Goal: Task Accomplishment & Management: Use online tool/utility

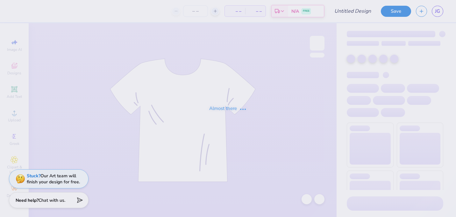
type input "[PERSON_NAME] : [US_STATE][GEOGRAPHIC_DATA]"
type input "24"
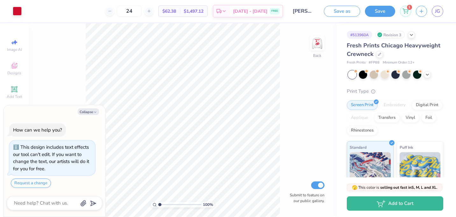
scroll to position [2, 0]
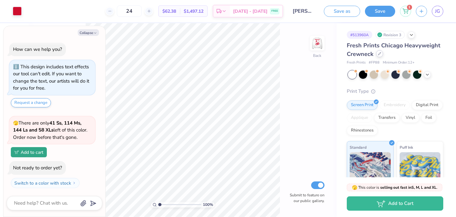
click at [379, 54] on icon at bounding box center [379, 53] width 3 height 3
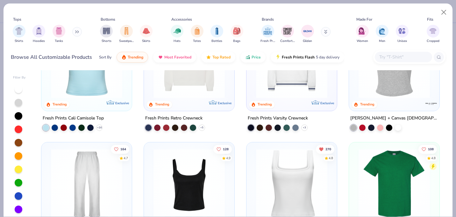
scroll to position [106, 0]
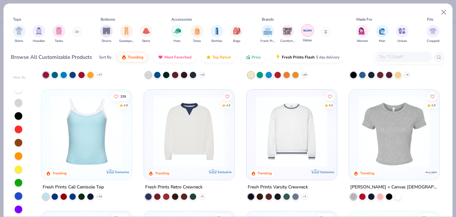
click at [311, 35] on div "filter for Gildan" at bounding box center [307, 30] width 13 height 13
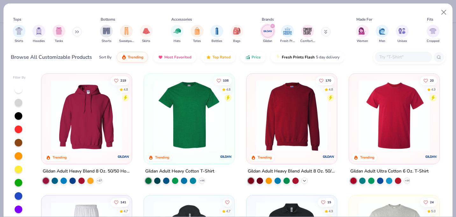
click at [304, 179] on icon at bounding box center [304, 181] width 5 height 5
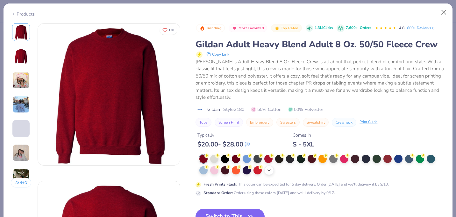
click at [269, 171] on icon at bounding box center [268, 170] width 5 height 5
click at [334, 173] on div at bounding box center [333, 170] width 8 height 8
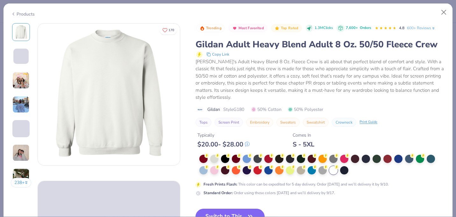
click at [245, 212] on button "Switch to This" at bounding box center [229, 217] width 69 height 16
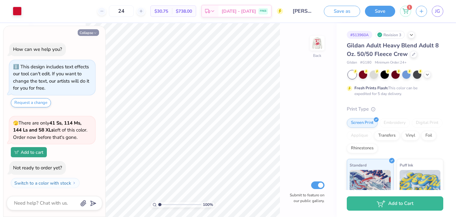
click at [94, 34] on icon "button" at bounding box center [95, 33] width 4 height 4
type textarea "x"
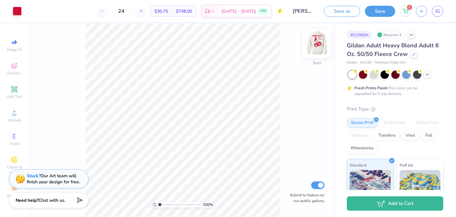
click at [314, 44] on img at bounding box center [316, 43] width 25 height 25
click at [314, 44] on img at bounding box center [317, 43] width 13 height 13
click at [323, 49] on img at bounding box center [316, 43] width 25 height 25
click at [306, 51] on img at bounding box center [316, 43] width 25 height 25
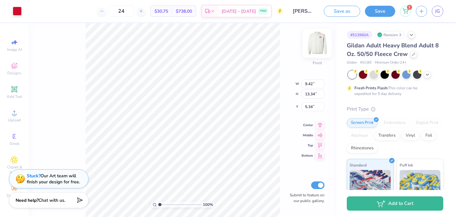
click at [319, 40] on img at bounding box center [316, 43] width 25 height 25
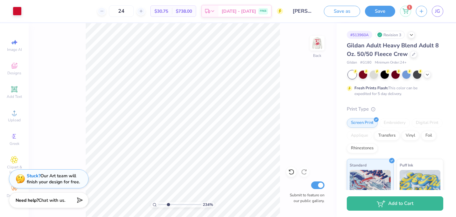
drag, startPoint x: 158, startPoint y: 206, endPoint x: 168, endPoint y: 206, distance: 9.9
type input "3"
click at [168, 206] on input "range" at bounding box center [179, 205] width 43 height 6
type input "3.50"
type input "1.86"
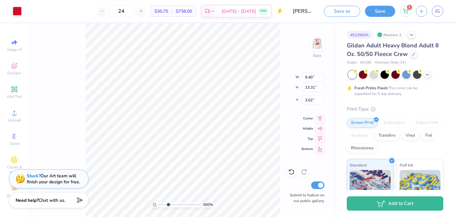
type input "2.87"
type input "4.92"
type input "6.97"
type input "9.36"
drag, startPoint x: 166, startPoint y: 204, endPoint x: 158, endPoint y: 204, distance: 8.9
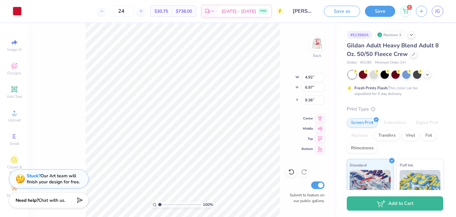
type input "1"
click at [158, 204] on input "range" at bounding box center [179, 205] width 43 height 6
type input "1.67"
type input "2.36"
type input "3.00"
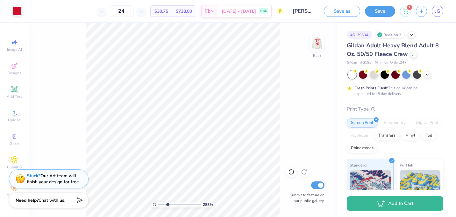
drag, startPoint x: 159, startPoint y: 205, endPoint x: 167, endPoint y: 204, distance: 8.6
type input "2.86"
click at [167, 204] on input "range" at bounding box center [179, 205] width 43 height 6
type input "2.37"
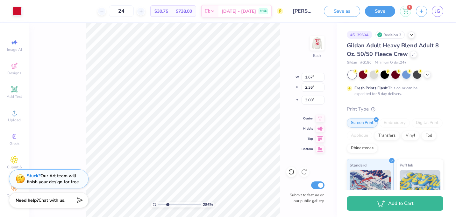
type input "3.35"
type input "3.00"
type input "2.85"
type input "4.03"
drag, startPoint x: 167, startPoint y: 205, endPoint x: 171, endPoint y: 205, distance: 3.8
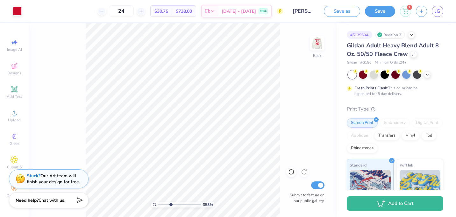
type input "3.58"
click at [171, 205] on input "range" at bounding box center [179, 205] width 43 height 6
click at [320, 47] on img at bounding box center [316, 43] width 25 height 25
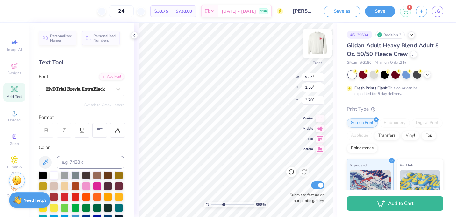
click at [310, 45] on img at bounding box center [316, 43] width 25 height 25
type input "1.44"
type textarea "KD"
type textarea "K"
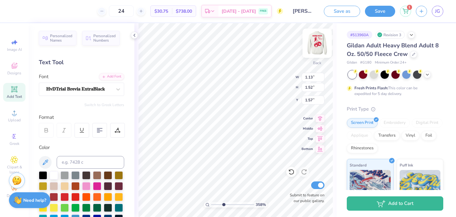
type input "3.96"
type textarea "D"
type input "7.03"
type input "0.25"
type input "0.33"
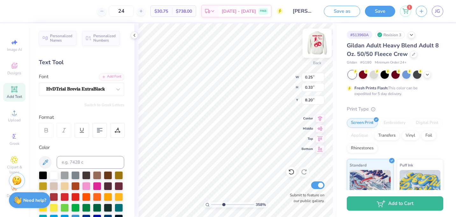
type input "5.76"
type input "6.27"
type input "0.24"
type input "0.33"
type input "6.35"
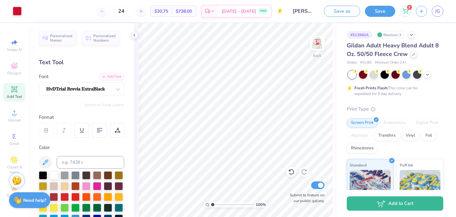
drag, startPoint x: 222, startPoint y: 205, endPoint x: 209, endPoint y: 208, distance: 13.6
click at [211, 208] on input "range" at bounding box center [232, 205] width 43 height 6
click at [314, 45] on img at bounding box center [316, 43] width 25 height 25
click at [314, 45] on img at bounding box center [317, 43] width 13 height 13
click at [214, 203] on input "range" at bounding box center [232, 205] width 43 height 6
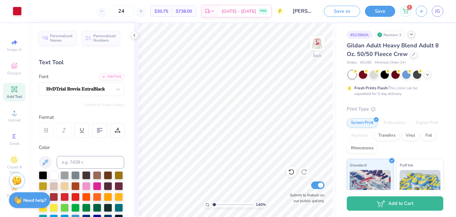
click at [409, 35] on div at bounding box center [411, 34] width 7 height 7
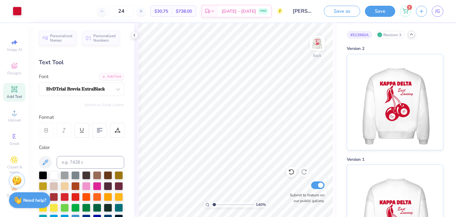
click at [411, 33] on icon at bounding box center [411, 34] width 5 height 5
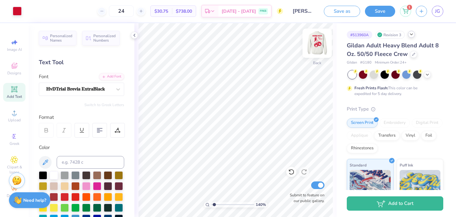
click at [315, 41] on img at bounding box center [316, 43] width 25 height 25
drag, startPoint x: 213, startPoint y: 204, endPoint x: 204, endPoint y: 204, distance: 9.5
click at [204, 204] on div "100 %" at bounding box center [236, 205] width 64 height 6
click at [135, 35] on icon at bounding box center [134, 35] width 5 height 5
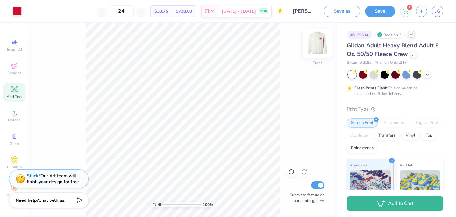
click at [314, 49] on img at bounding box center [316, 43] width 25 height 25
drag, startPoint x: 160, startPoint y: 205, endPoint x: 166, endPoint y: 205, distance: 6.0
click at [166, 205] on input "range" at bounding box center [179, 205] width 43 height 6
click at [190, 205] on input "range" at bounding box center [179, 205] width 43 height 6
drag, startPoint x: 190, startPoint y: 205, endPoint x: 98, endPoint y: 200, distance: 91.8
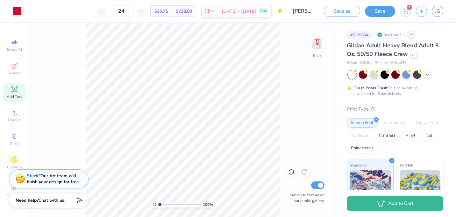
type input "1"
click at [158, 202] on input "range" at bounding box center [179, 205] width 43 height 6
click at [73, 11] on div "24 $30.75 Per Item $738.00 Total Est. Delivery [DATE] - [DATE] FREE" at bounding box center [154, 11] width 256 height 22
click at [134, 12] on input "24" at bounding box center [121, 10] width 25 height 11
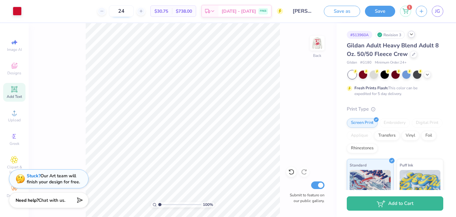
click at [134, 12] on input "24" at bounding box center [121, 10] width 25 height 11
type input "70"
click at [313, 42] on img at bounding box center [316, 43] width 25 height 25
click at [321, 41] on img at bounding box center [316, 43] width 25 height 25
click at [414, 55] on div at bounding box center [413, 53] width 7 height 7
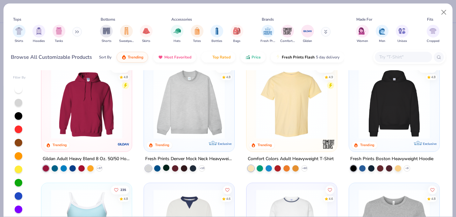
scroll to position [15, 0]
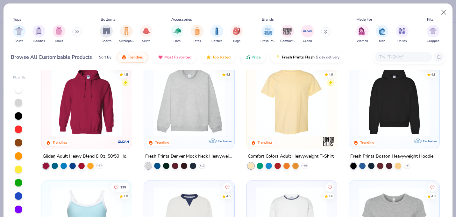
click at [82, 117] on img at bounding box center [87, 100] width 78 height 71
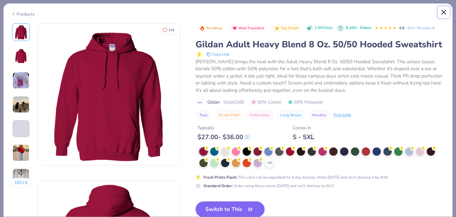
click at [441, 11] on button "Close" at bounding box center [444, 12] width 12 height 12
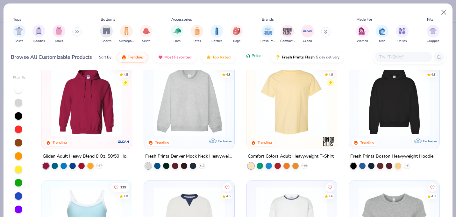
click at [257, 57] on span "Price" at bounding box center [255, 55] width 9 height 5
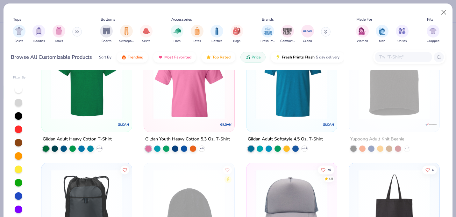
scroll to position [270, 0]
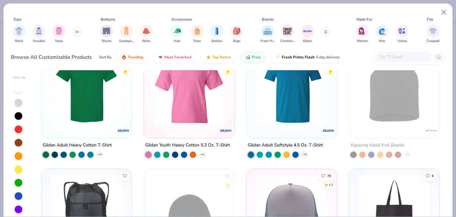
click at [70, 102] on img at bounding box center [87, 89] width 78 height 71
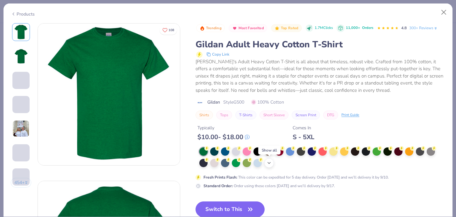
click at [270, 163] on icon at bounding box center [268, 163] width 5 height 5
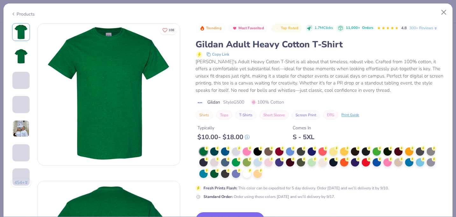
click at [267, 177] on div at bounding box center [322, 163] width 246 height 31
click at [246, 174] on div at bounding box center [246, 173] width 8 height 8
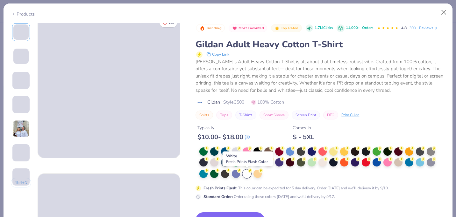
scroll to position [8, 0]
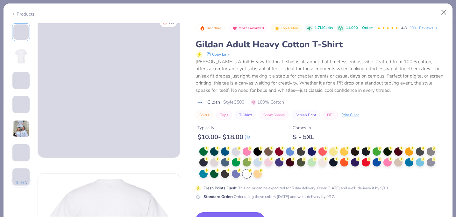
click at [26, 127] on img at bounding box center [20, 128] width 17 height 17
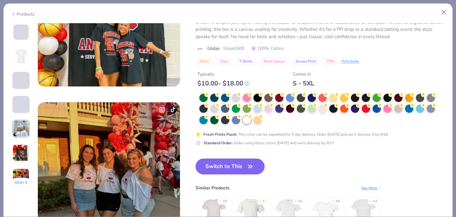
scroll to position [874, 0]
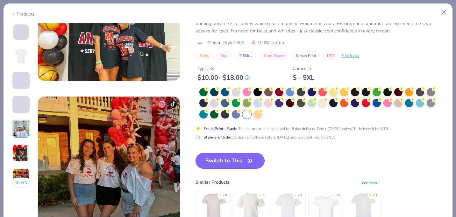
click at [244, 162] on button "Switch to This" at bounding box center [229, 161] width 69 height 16
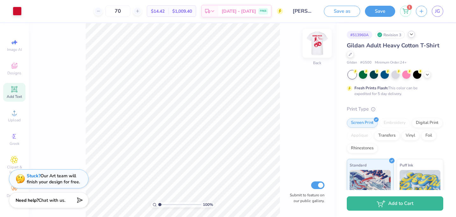
click at [311, 47] on img at bounding box center [316, 43] width 25 height 25
click at [311, 47] on img at bounding box center [317, 43] width 13 height 13
click at [394, 30] on div "# 513960A Revision 3 Gildan Adult Heavy Cotton T-Shirt Gildan # G500 Minimum Or…" at bounding box center [395, 163] width 119 height 280
click at [315, 42] on img at bounding box center [316, 43] width 25 height 25
click at [414, 36] on div at bounding box center [411, 34] width 7 height 7
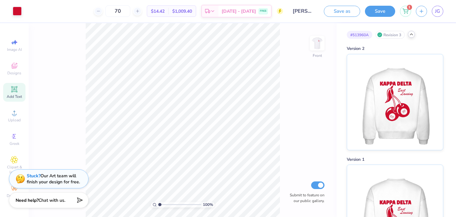
click at [411, 34] on polyline at bounding box center [411, 34] width 3 height 1
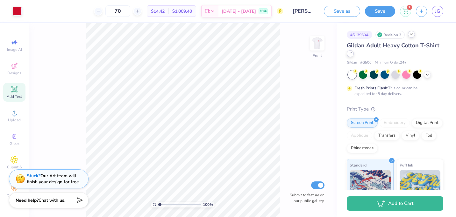
click at [348, 54] on icon at bounding box center [349, 53] width 3 height 3
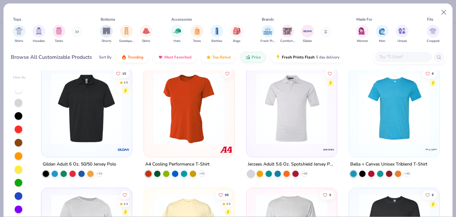
scroll to position [4148, 0]
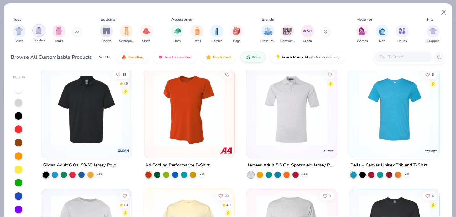
click at [41, 31] on img "filter for Hoodies" at bounding box center [38, 30] width 7 height 7
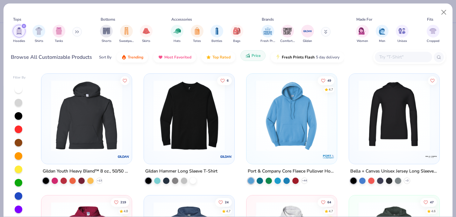
click at [253, 55] on span "Price" at bounding box center [255, 55] width 9 height 5
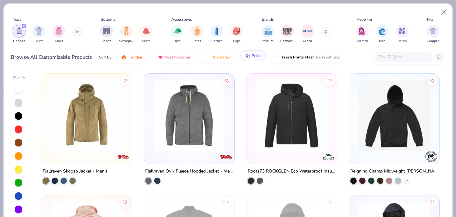
click at [256, 59] on button "Price" at bounding box center [252, 55] width 25 height 11
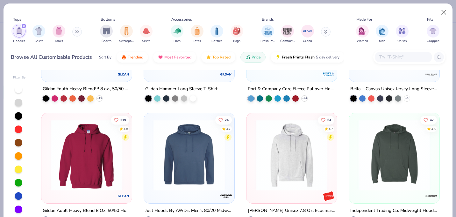
scroll to position [53, 0]
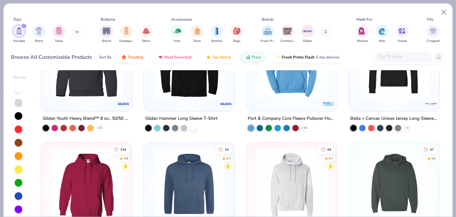
click at [73, 32] on button at bounding box center [77, 32] width 10 height 10
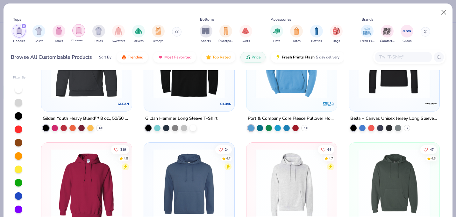
click at [81, 32] on img "filter for Crewnecks" at bounding box center [78, 30] width 7 height 7
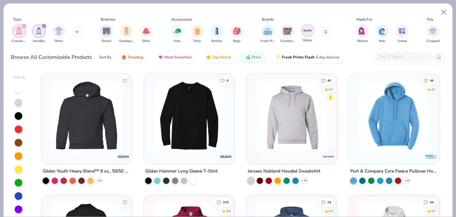
click at [304, 35] on img "filter for Gildan" at bounding box center [308, 31] width 10 height 10
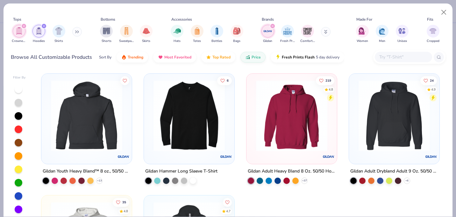
click at [43, 25] on icon "filter for Hoodies" at bounding box center [44, 26] width 3 height 3
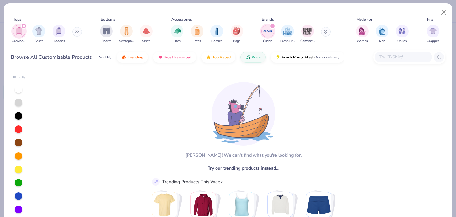
click at [24, 27] on icon "filter for Crewnecks" at bounding box center [24, 26] width 3 height 3
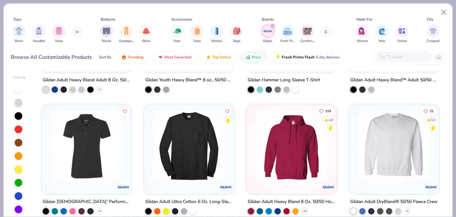
scroll to position [975, 0]
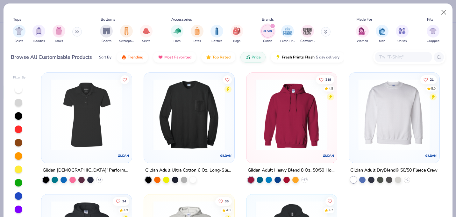
click at [355, 135] on img at bounding box center [316, 114] width 78 height 71
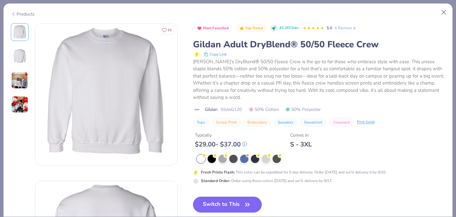
click at [26, 78] on img at bounding box center [19, 80] width 17 height 17
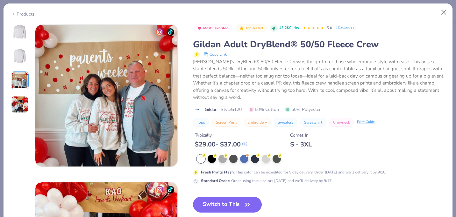
scroll to position [316, 0]
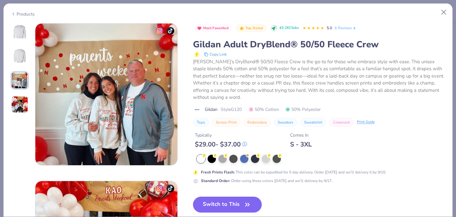
click at [18, 105] on img at bounding box center [19, 104] width 17 height 17
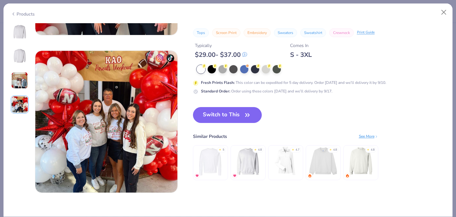
scroll to position [449, 0]
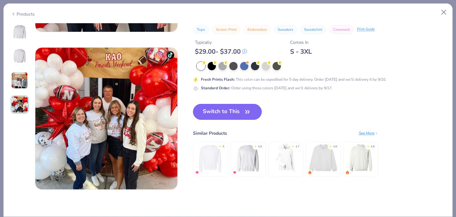
click at [251, 112] on icon "button" at bounding box center [247, 112] width 9 height 9
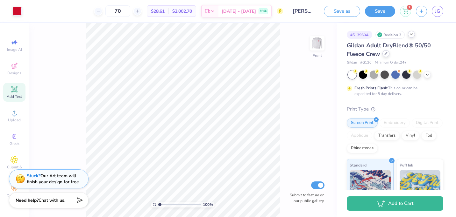
click at [388, 57] on div "Gildan Adult DryBlend® 50/50 Fleece Crew" at bounding box center [395, 49] width 96 height 17
click at [385, 54] on icon at bounding box center [385, 53] width 3 height 3
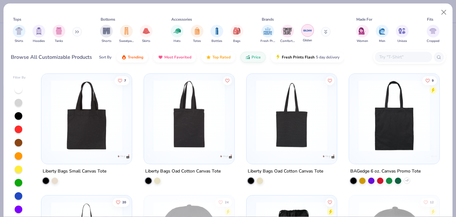
click at [305, 32] on img "filter for Gildan" at bounding box center [308, 31] width 10 height 10
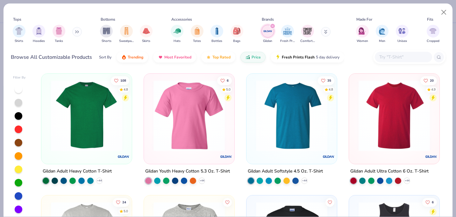
click at [74, 33] on button at bounding box center [77, 32] width 10 height 10
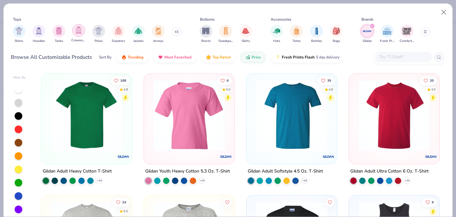
click at [79, 33] on img "filter for Crewnecks" at bounding box center [78, 30] width 7 height 7
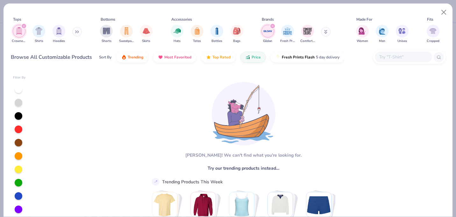
scroll to position [7, 0]
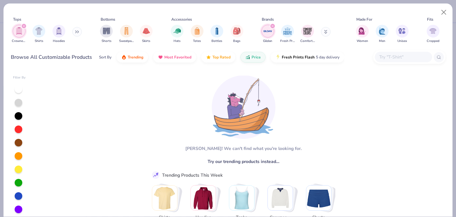
click at [402, 62] on div at bounding box center [403, 57] width 57 height 11
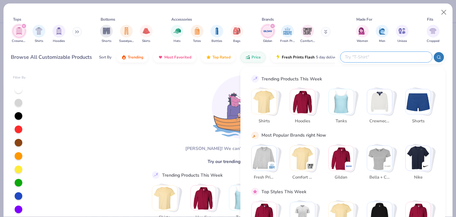
click at [363, 95] on div "Shirts Hoodies Tanks Crewnecks Shorts" at bounding box center [342, 108] width 183 height 38
click at [376, 99] on img "Stack Card Button Crewnecks" at bounding box center [379, 101] width 25 height 25
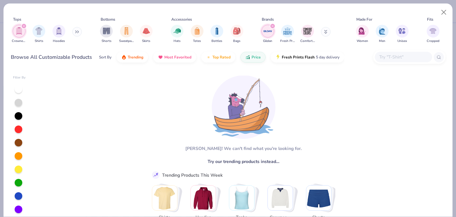
click at [272, 25] on div "filter for Gildan" at bounding box center [273, 26] width 6 height 6
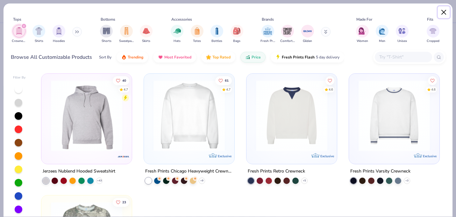
click at [441, 16] on button "Close" at bounding box center [444, 12] width 12 height 12
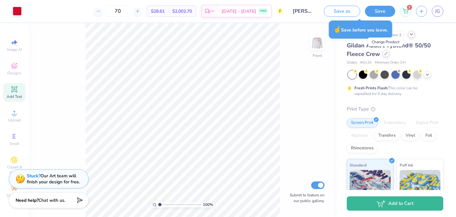
click at [386, 54] on icon at bounding box center [385, 53] width 3 height 3
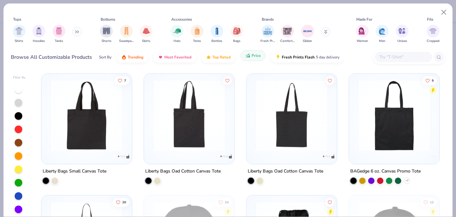
click at [257, 54] on span "Price" at bounding box center [255, 55] width 9 height 5
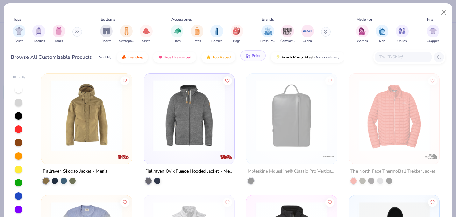
click at [257, 54] on span "Price" at bounding box center [255, 55] width 9 height 5
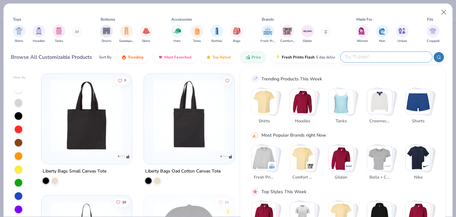
click at [391, 58] on input "text" at bounding box center [385, 56] width 83 height 7
click at [348, 158] on img "Stack Card Button Gildan" at bounding box center [340, 158] width 25 height 25
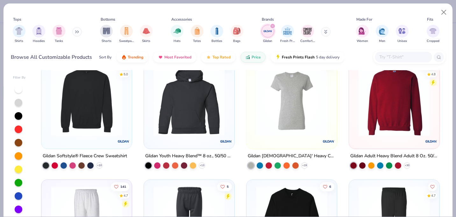
scroll to position [736, 0]
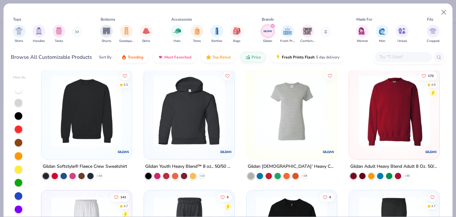
click at [396, 131] on img at bounding box center [394, 110] width 78 height 71
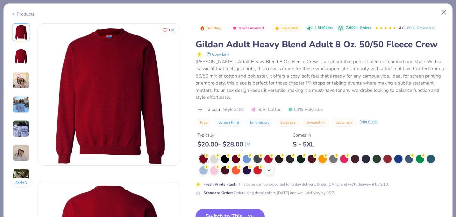
click at [270, 168] on icon at bounding box center [268, 170] width 5 height 5
click at [332, 170] on div at bounding box center [333, 170] width 8 height 8
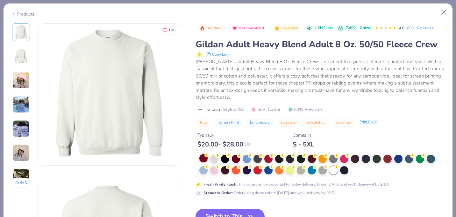
click at [206, 161] on div at bounding box center [203, 158] width 8 height 8
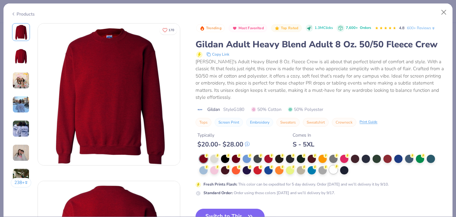
click at [332, 171] on div at bounding box center [333, 170] width 8 height 8
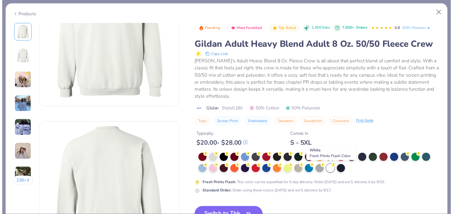
scroll to position [64, 0]
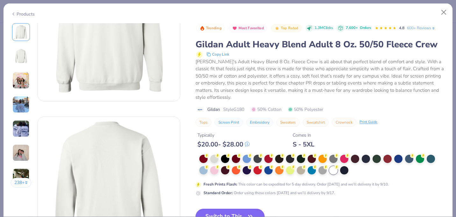
click at [235, 212] on button "Switch to This" at bounding box center [229, 217] width 69 height 16
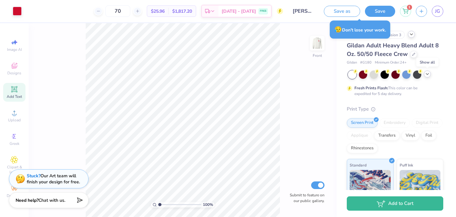
click at [428, 74] on icon at bounding box center [427, 74] width 5 height 5
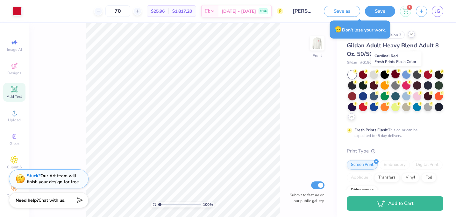
click at [397, 75] on div at bounding box center [395, 74] width 8 height 8
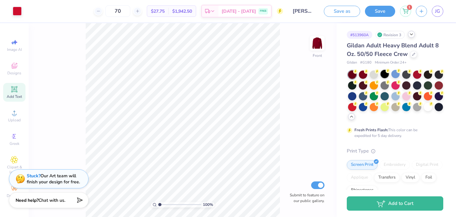
click at [386, 77] on div at bounding box center [384, 74] width 8 height 8
click at [317, 40] on img at bounding box center [316, 43] width 25 height 25
click at [427, 109] on div at bounding box center [428, 106] width 8 height 8
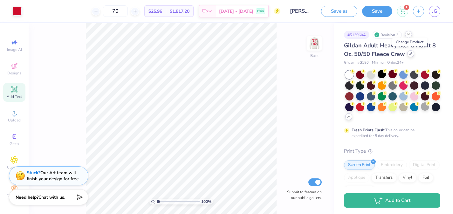
click at [410, 54] on icon at bounding box center [411, 53] width 3 height 3
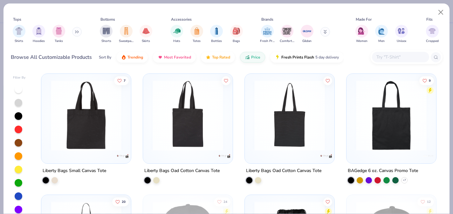
click at [394, 58] on input "text" at bounding box center [400, 56] width 49 height 7
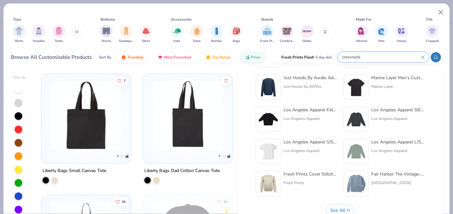
scroll to position [261, 0]
type input "crewneck"
click at [340, 207] on button "See All" at bounding box center [341, 209] width 28 height 11
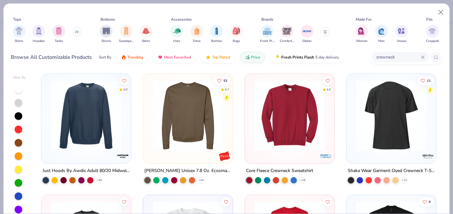
click at [102, 131] on img at bounding box center [86, 115] width 77 height 71
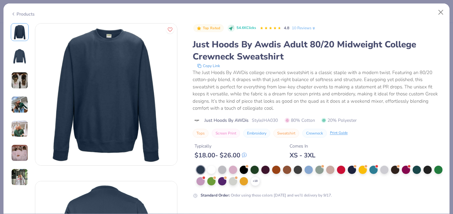
click at [24, 105] on img at bounding box center [19, 104] width 17 height 17
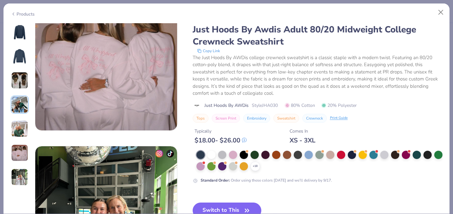
scroll to position [836, 0]
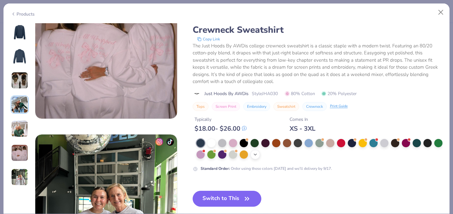
click at [252, 155] on div "+ 18" at bounding box center [256, 155] width 10 height 10
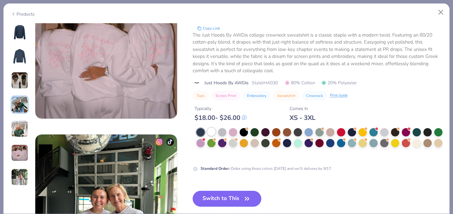
click at [209, 130] on div at bounding box center [211, 132] width 8 height 8
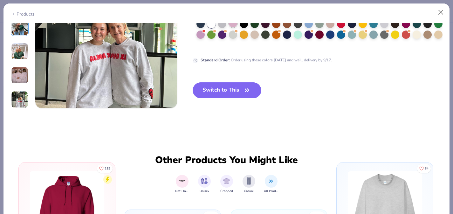
scroll to position [1011, 0]
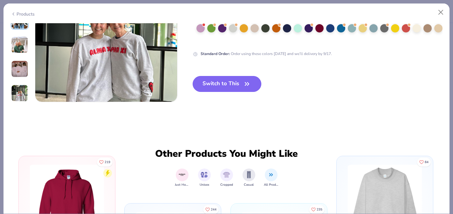
click at [240, 84] on button "Switch to This" at bounding box center [227, 84] width 69 height 16
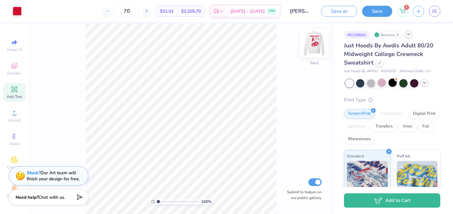
click at [318, 52] on img at bounding box center [314, 43] width 25 height 25
click at [318, 50] on img at bounding box center [314, 43] width 13 height 13
click at [378, 62] on icon at bounding box center [379, 62] width 3 height 3
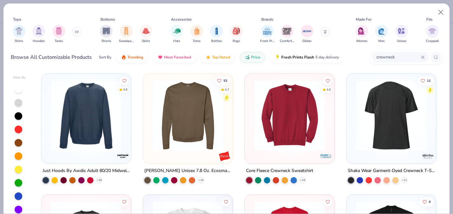
click at [204, 155] on div at bounding box center [187, 117] width 83 height 80
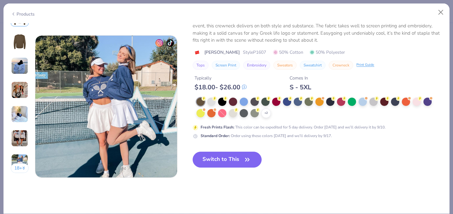
scroll to position [933, 0]
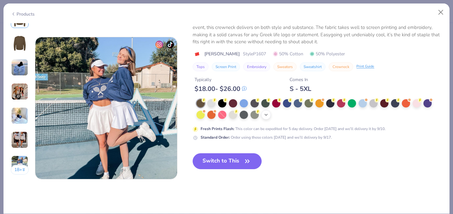
click at [267, 113] on icon at bounding box center [266, 114] width 5 height 5
click at [277, 116] on div at bounding box center [276, 114] width 8 height 8
click at [240, 162] on button "Switch to This" at bounding box center [227, 161] width 69 height 16
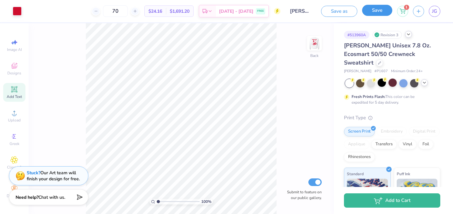
click at [389, 11] on button "Save" at bounding box center [377, 10] width 30 height 11
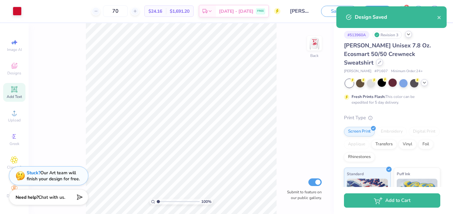
click at [382, 61] on icon at bounding box center [379, 62] width 3 height 3
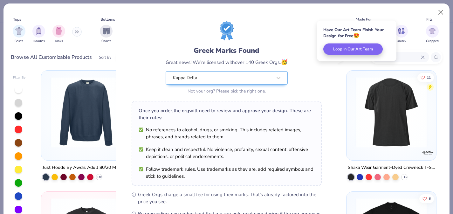
scroll to position [84, 0]
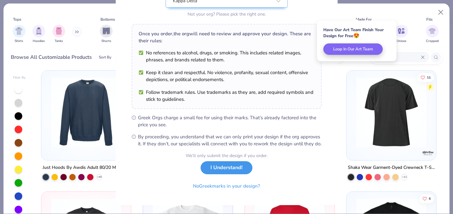
click at [219, 170] on button "I Understand!" at bounding box center [227, 167] width 52 height 13
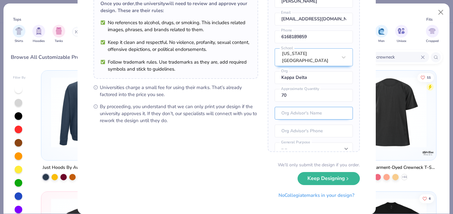
scroll to position [24, 0]
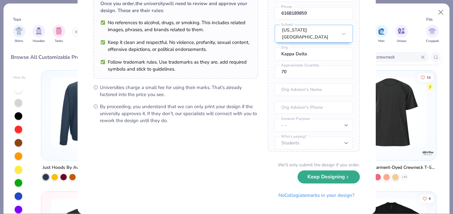
click at [338, 179] on button "Keep Designing" at bounding box center [329, 177] width 62 height 13
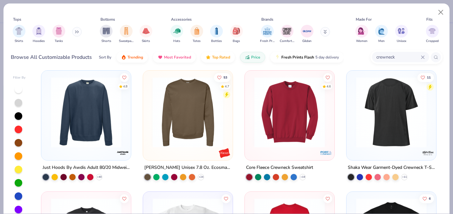
click at [320, 135] on img at bounding box center [289, 112] width 77 height 71
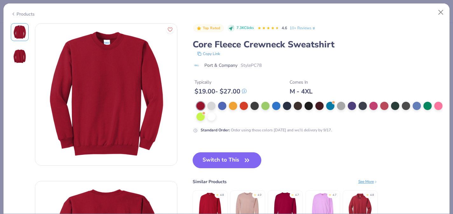
click at [18, 60] on img at bounding box center [19, 56] width 15 height 15
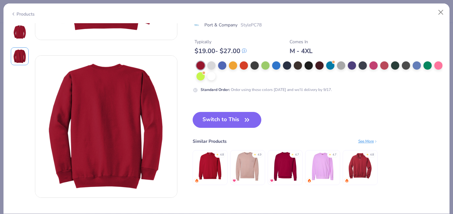
scroll to position [119, 0]
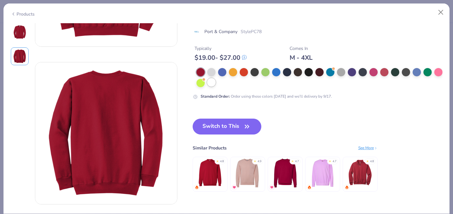
click at [213, 83] on div at bounding box center [211, 82] width 8 height 8
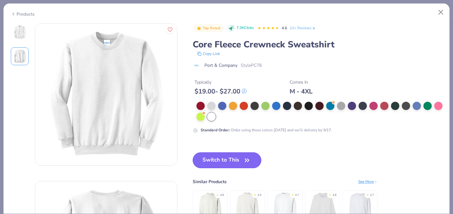
click at [238, 163] on button "Switch to This" at bounding box center [227, 160] width 69 height 16
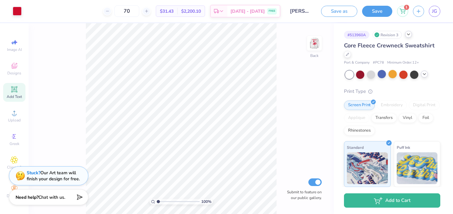
click at [351, 53] on div "Core Fleece Crewneck Sweatshirt" at bounding box center [392, 49] width 96 height 17
click at [348, 53] on icon at bounding box center [347, 53] width 3 height 3
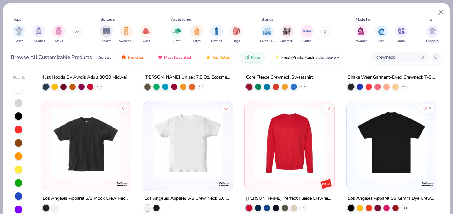
scroll to position [93, 0]
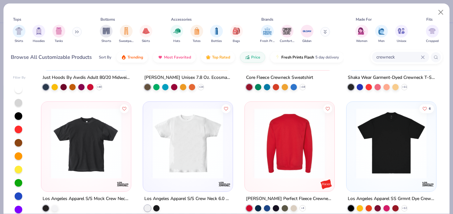
click at [251, 140] on img at bounding box center [212, 143] width 77 height 71
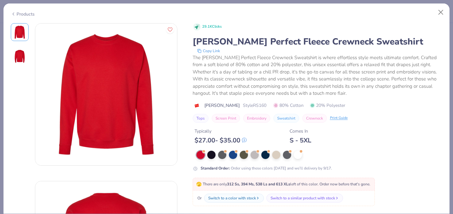
click at [19, 57] on img at bounding box center [19, 56] width 15 height 15
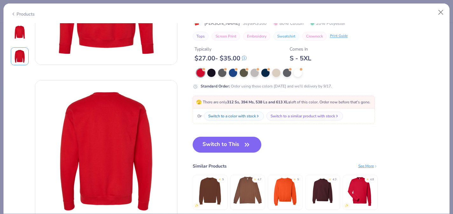
scroll to position [102, 0]
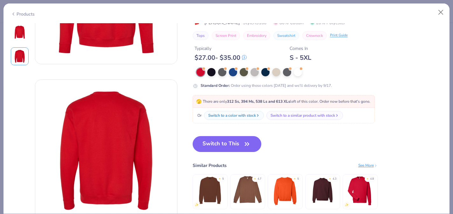
click at [27, 14] on div "Products" at bounding box center [23, 14] width 24 height 7
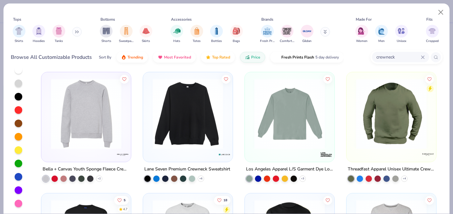
scroll to position [223, 0]
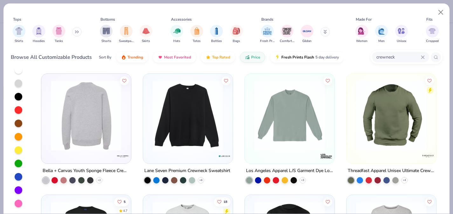
click at [102, 145] on img at bounding box center [86, 115] width 77 height 71
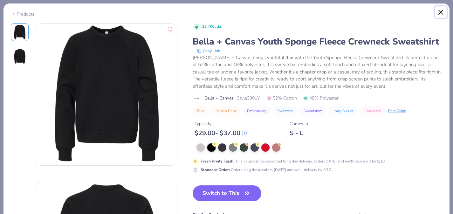
click at [441, 11] on button "Close" at bounding box center [441, 12] width 12 height 12
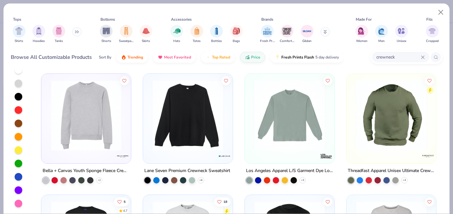
click at [163, 130] on img at bounding box center [188, 115] width 77 height 71
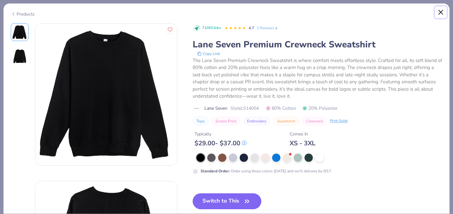
click at [439, 15] on button "Close" at bounding box center [441, 12] width 12 height 12
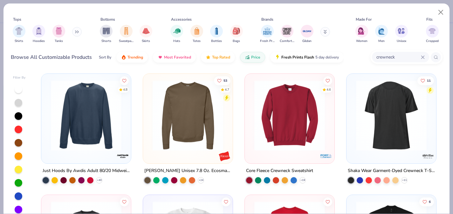
click at [110, 136] on img at bounding box center [86, 115] width 77 height 71
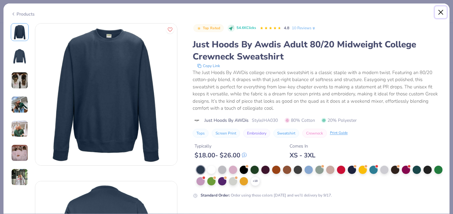
click at [442, 13] on button "Close" at bounding box center [441, 12] width 12 height 12
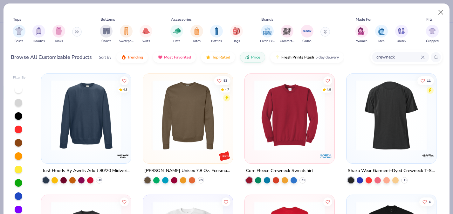
click at [179, 125] on img at bounding box center [188, 115] width 77 height 71
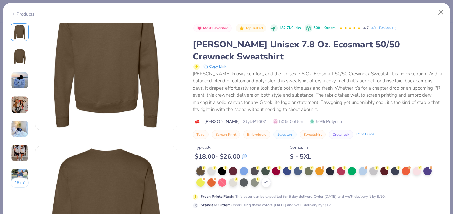
scroll to position [47, 0]
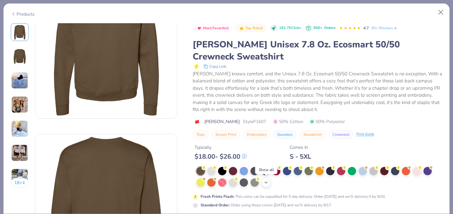
click at [267, 183] on icon at bounding box center [266, 182] width 5 height 5
click at [278, 184] on div at bounding box center [276, 182] width 8 height 8
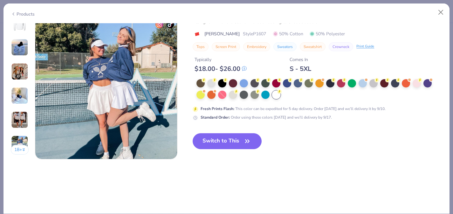
scroll to position [943, 0]
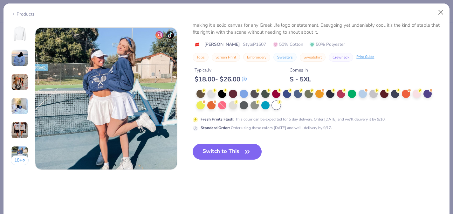
click at [21, 61] on img at bounding box center [19, 57] width 17 height 17
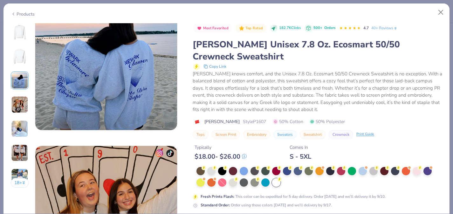
scroll to position [316, 0]
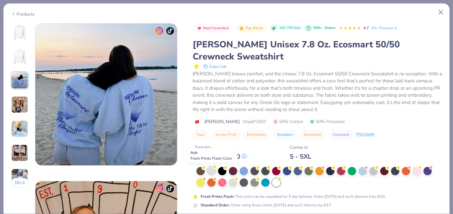
click at [211, 172] on div at bounding box center [211, 170] width 8 height 8
click at [235, 183] on div at bounding box center [233, 182] width 8 height 8
click at [371, 171] on div at bounding box center [374, 170] width 8 height 8
click at [16, 35] on img at bounding box center [19, 32] width 15 height 15
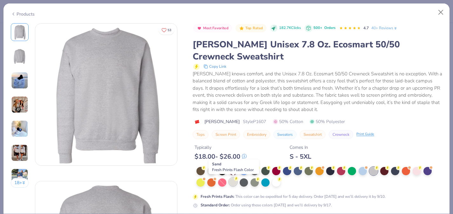
click at [234, 182] on div at bounding box center [233, 182] width 8 height 8
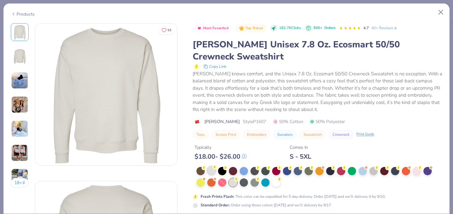
click at [212, 174] on div at bounding box center [211, 170] width 8 height 8
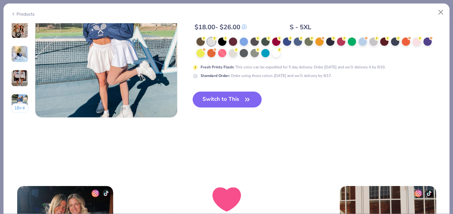
scroll to position [983, 0]
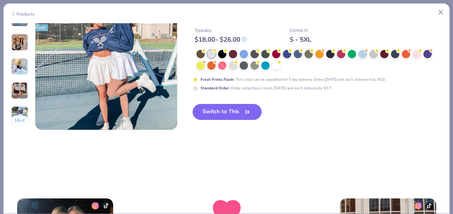
click at [233, 109] on button "Switch to This" at bounding box center [227, 112] width 69 height 16
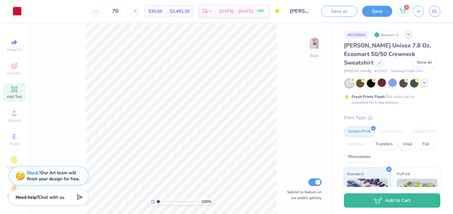
click at [423, 80] on icon at bounding box center [424, 82] width 5 height 5
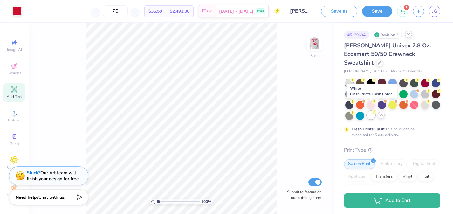
click at [369, 111] on div at bounding box center [371, 115] width 8 height 8
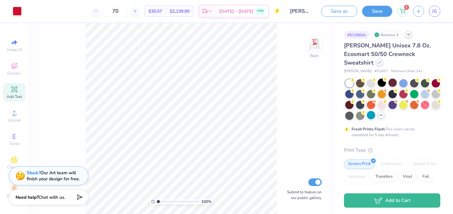
click at [383, 59] on div at bounding box center [379, 62] width 7 height 7
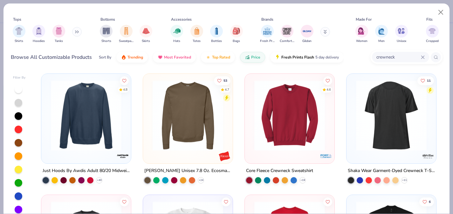
click at [107, 132] on img at bounding box center [86, 115] width 77 height 71
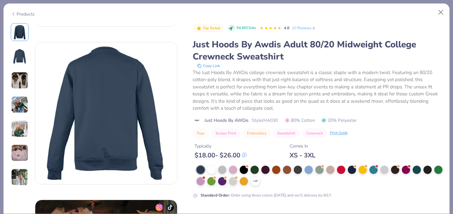
scroll to position [167, 0]
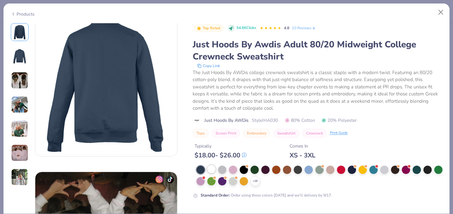
click at [212, 172] on div at bounding box center [211, 169] width 8 height 8
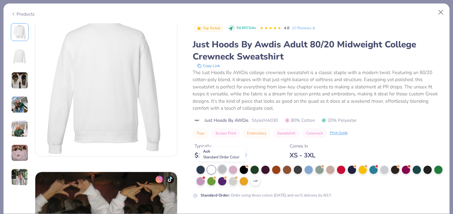
click at [224, 172] on div at bounding box center [222, 169] width 8 height 8
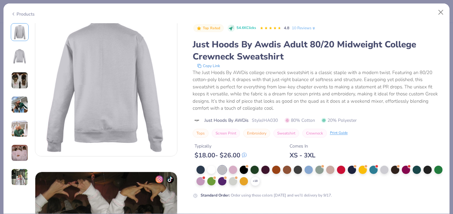
click at [22, 53] on img at bounding box center [19, 56] width 15 height 15
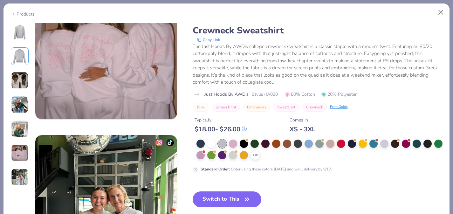
scroll to position [845, 0]
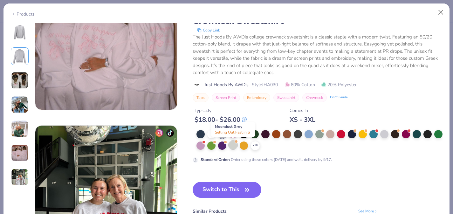
click at [232, 144] on div at bounding box center [233, 145] width 8 height 8
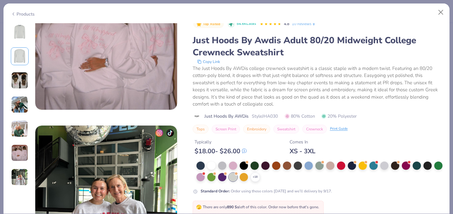
click at [19, 34] on img at bounding box center [19, 32] width 15 height 15
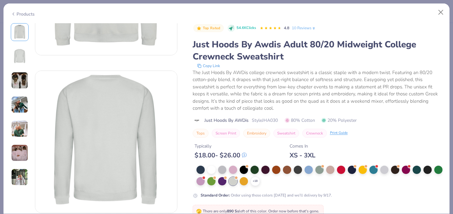
scroll to position [139, 0]
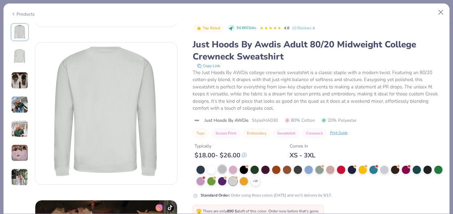
click at [222, 170] on div at bounding box center [222, 169] width 8 height 8
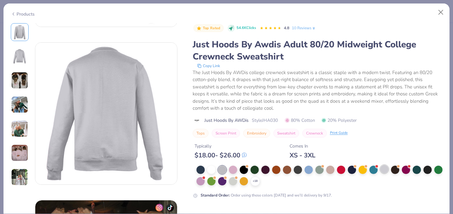
click at [385, 170] on div at bounding box center [385, 169] width 8 height 8
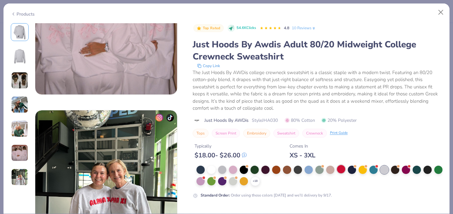
scroll to position [906, 0]
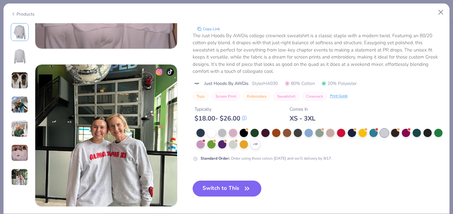
click at [247, 188] on icon "button" at bounding box center [247, 188] width 9 height 9
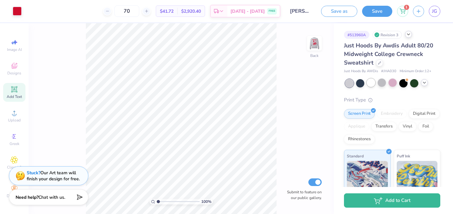
click at [369, 86] on div at bounding box center [371, 83] width 8 height 8
click at [380, 63] on icon at bounding box center [379, 62] width 3 height 3
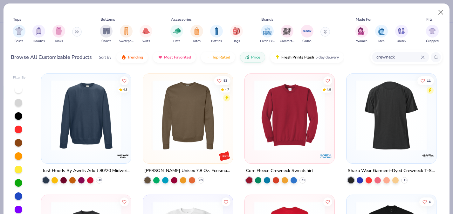
click at [275, 95] on div at bounding box center [212, 115] width 231 height 71
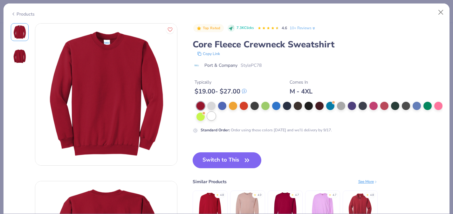
click at [214, 115] on div at bounding box center [211, 116] width 8 height 8
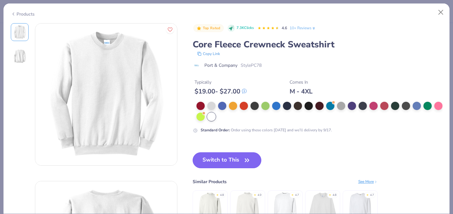
click at [232, 162] on button "Switch to This" at bounding box center [227, 160] width 69 height 16
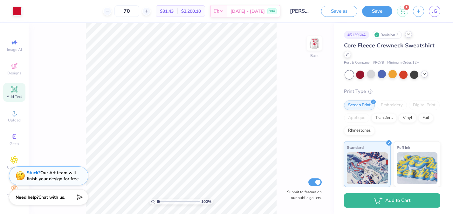
click at [426, 75] on icon at bounding box center [424, 74] width 5 height 5
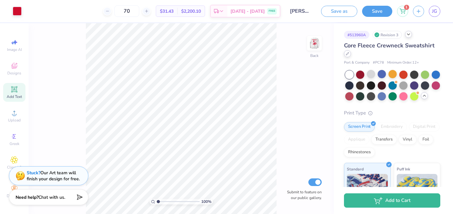
click at [348, 54] on icon at bounding box center [347, 53] width 3 height 3
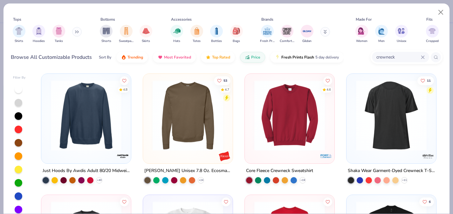
click at [165, 107] on img at bounding box center [188, 115] width 77 height 71
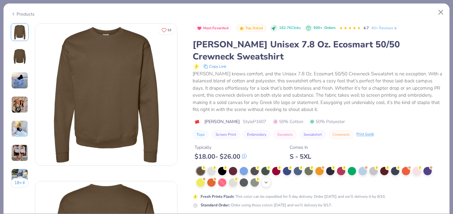
click at [267, 183] on polyline at bounding box center [266, 182] width 3 height 1
click at [282, 183] on div at bounding box center [320, 177] width 246 height 20
click at [277, 183] on div at bounding box center [276, 182] width 8 height 8
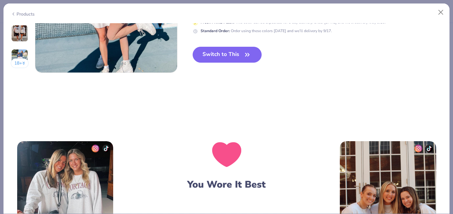
scroll to position [1030, 0]
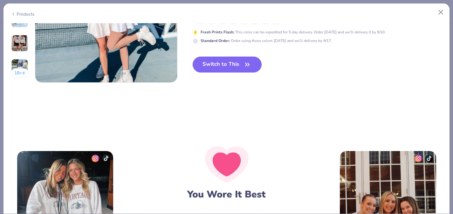
click at [235, 67] on button "Switch to This" at bounding box center [227, 65] width 69 height 16
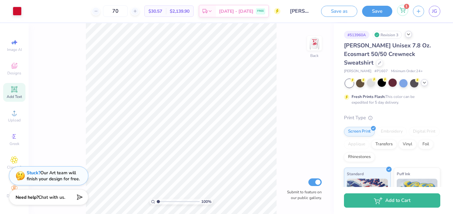
click at [403, 12] on circle at bounding box center [402, 12] width 1 height 1
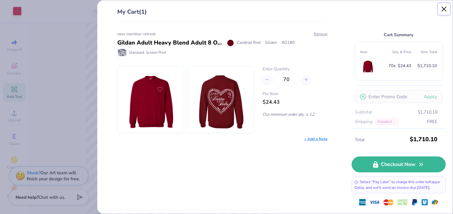
click at [443, 10] on button "Close" at bounding box center [445, 9] width 12 height 12
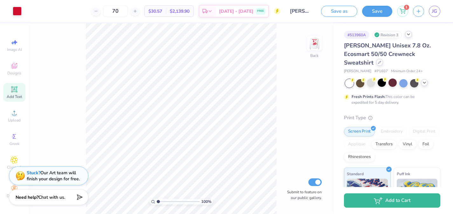
click at [422, 57] on div "[PERSON_NAME] Unisex 7.8 Oz. Ecosmart 50/50 Crewneck Sweatshirt" at bounding box center [392, 54] width 96 height 26
click at [382, 61] on icon at bounding box center [379, 62] width 3 height 3
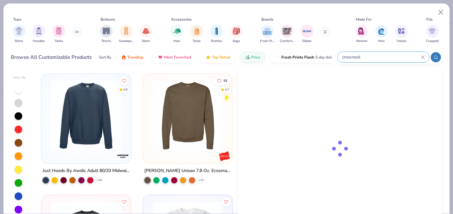
click at [389, 56] on input "crewneck" at bounding box center [382, 56] width 80 height 7
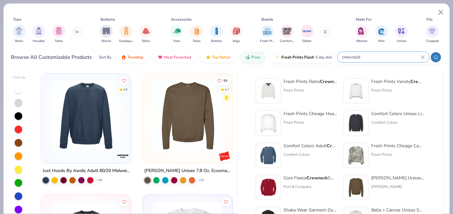
click at [389, 56] on input "crewneck" at bounding box center [382, 56] width 80 height 7
click at [355, 57] on input "crewneck" at bounding box center [382, 56] width 80 height 7
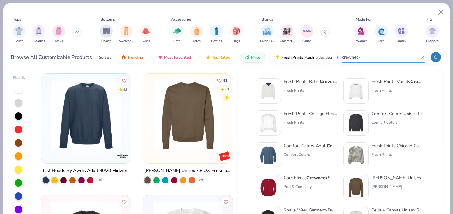
click at [355, 57] on input "crewneck" at bounding box center [382, 56] width 80 height 7
drag, startPoint x: 368, startPoint y: 57, endPoint x: 320, endPoint y: 57, distance: 48.1
click at [320, 57] on div "Browse All Customizable Products Sort By Trending Most Favorited Top Rated Pric…" at bounding box center [227, 57] width 432 height 18
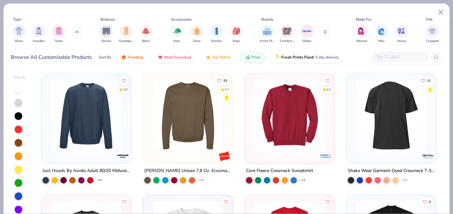
click at [384, 55] on input "text" at bounding box center [400, 56] width 49 height 7
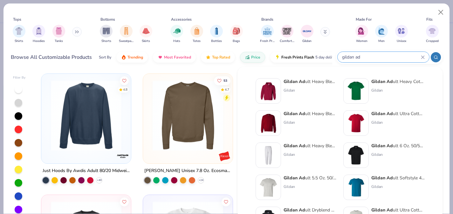
type input "gildan ad"
click at [302, 122] on div "Gildan" at bounding box center [310, 123] width 53 height 6
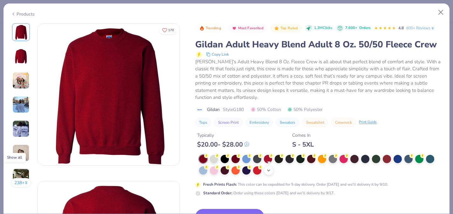
click at [271, 169] on icon at bounding box center [268, 170] width 5 height 5
click at [333, 170] on div at bounding box center [333, 170] width 8 height 8
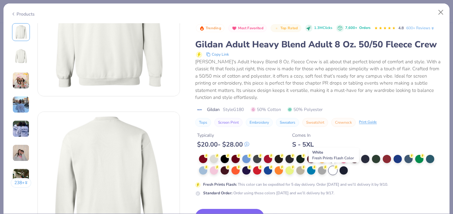
scroll to position [75, 0]
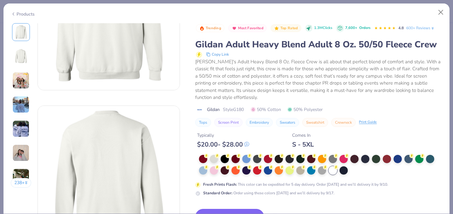
click at [244, 210] on button "Switch to This" at bounding box center [229, 217] width 69 height 16
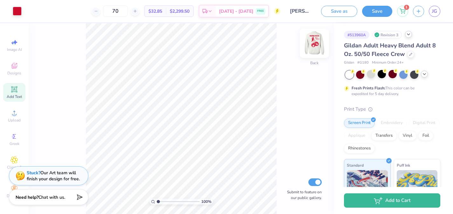
click at [312, 46] on img at bounding box center [314, 43] width 25 height 25
click at [312, 46] on img at bounding box center [314, 43] width 13 height 13
click at [410, 54] on icon at bounding box center [411, 53] width 3 height 3
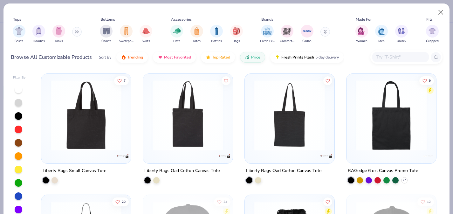
click at [76, 32] on icon at bounding box center [75, 32] width 1 height 2
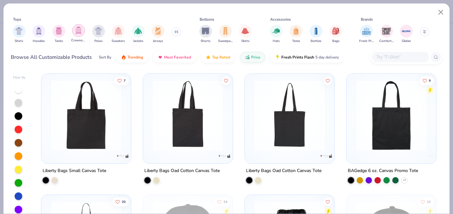
click at [78, 32] on img "filter for Crewnecks" at bounding box center [78, 30] width 7 height 7
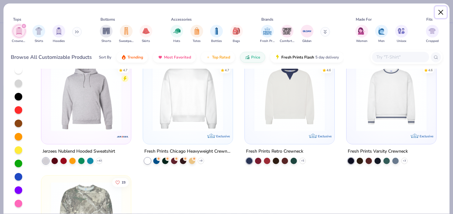
click at [442, 9] on button "Close" at bounding box center [441, 12] width 12 height 12
